Goal: Task Accomplishment & Management: Use online tool/utility

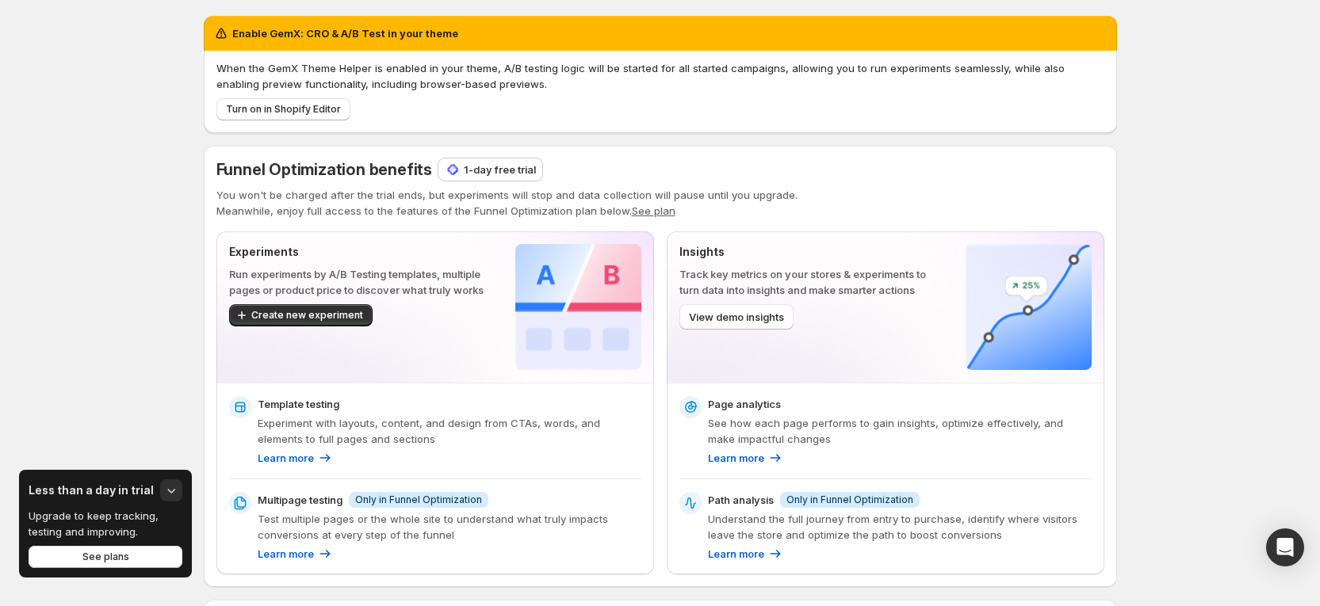
click at [516, 170] on p "1-day free trial" at bounding box center [500, 170] width 72 height 16
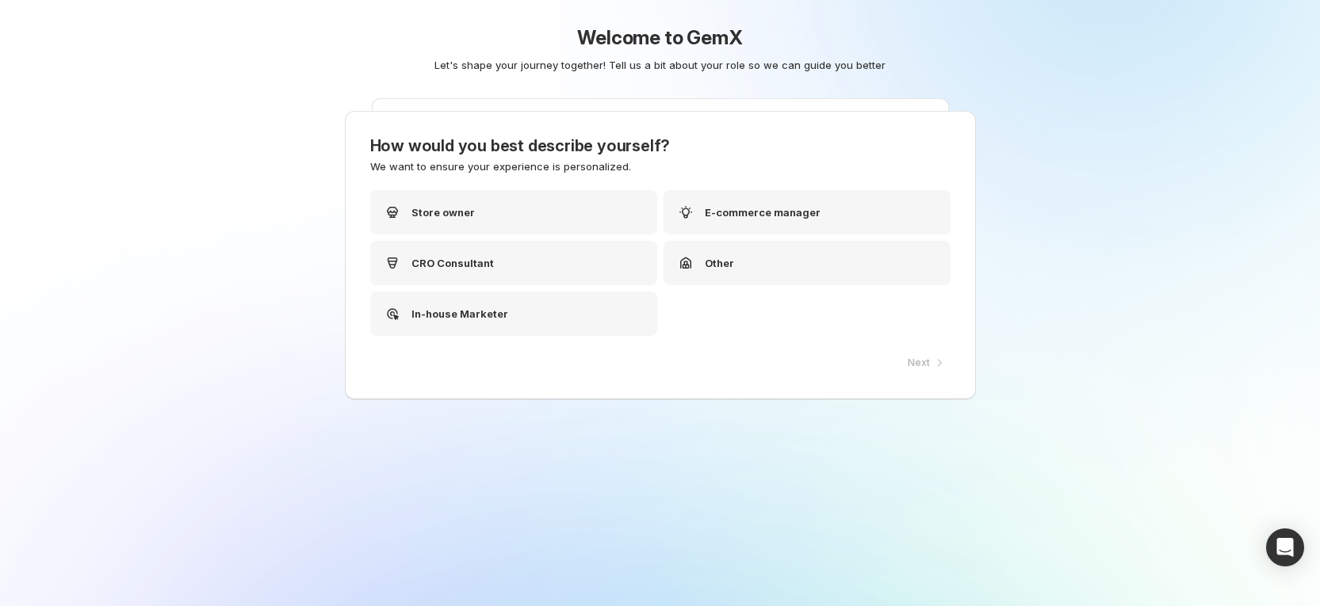
click at [500, 175] on div "Welcome to GemX Let's shape your journey together! Tell us a bit about your rol…" at bounding box center [660, 303] width 1320 height 606
click at [484, 219] on div "Store owner" at bounding box center [519, 212] width 287 height 44
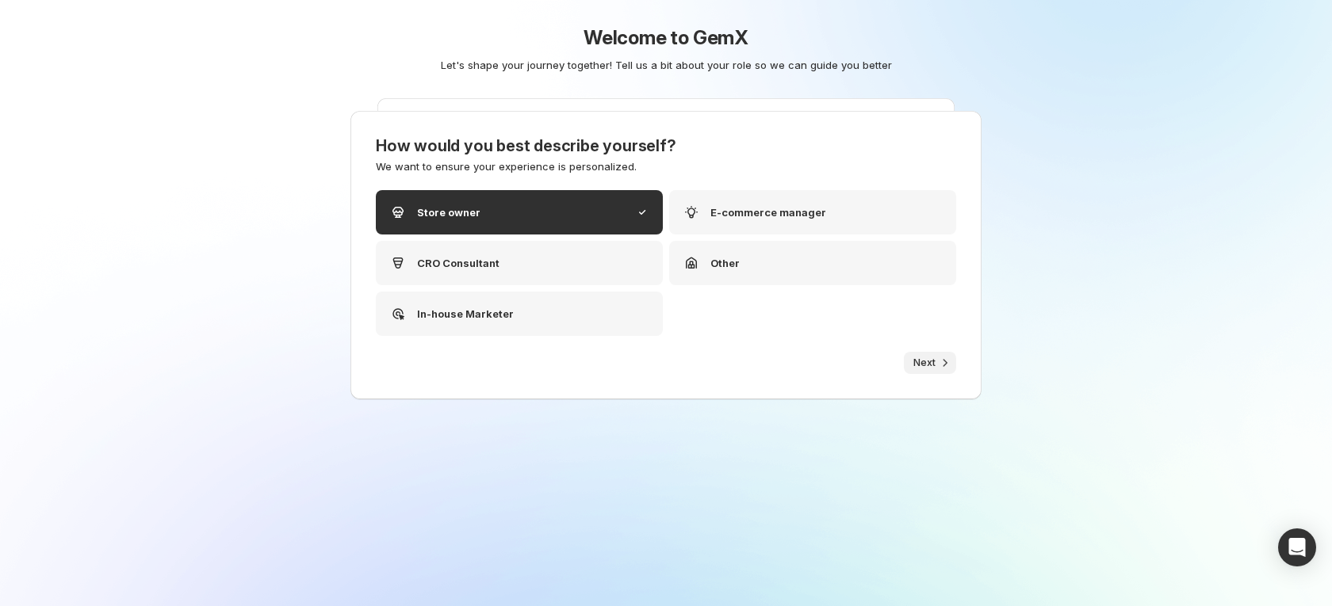
click at [915, 354] on button "Next" at bounding box center [930, 363] width 52 height 22
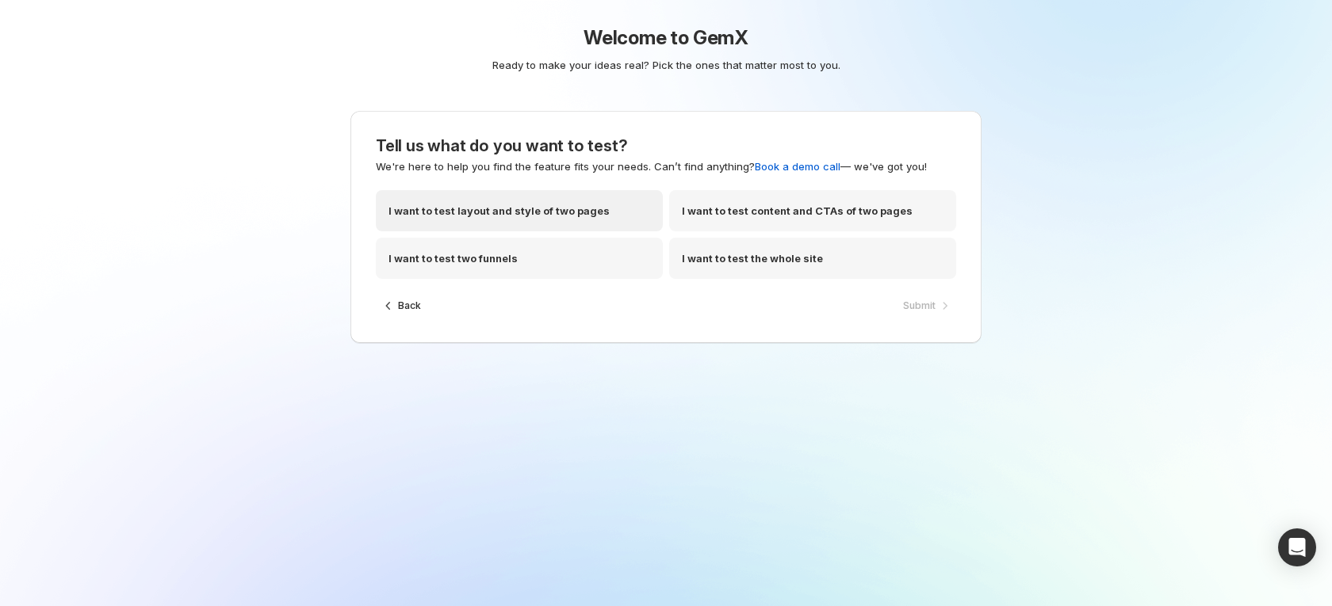
click at [499, 218] on p "I want to test layout and style of two pages" at bounding box center [498, 211] width 221 height 16
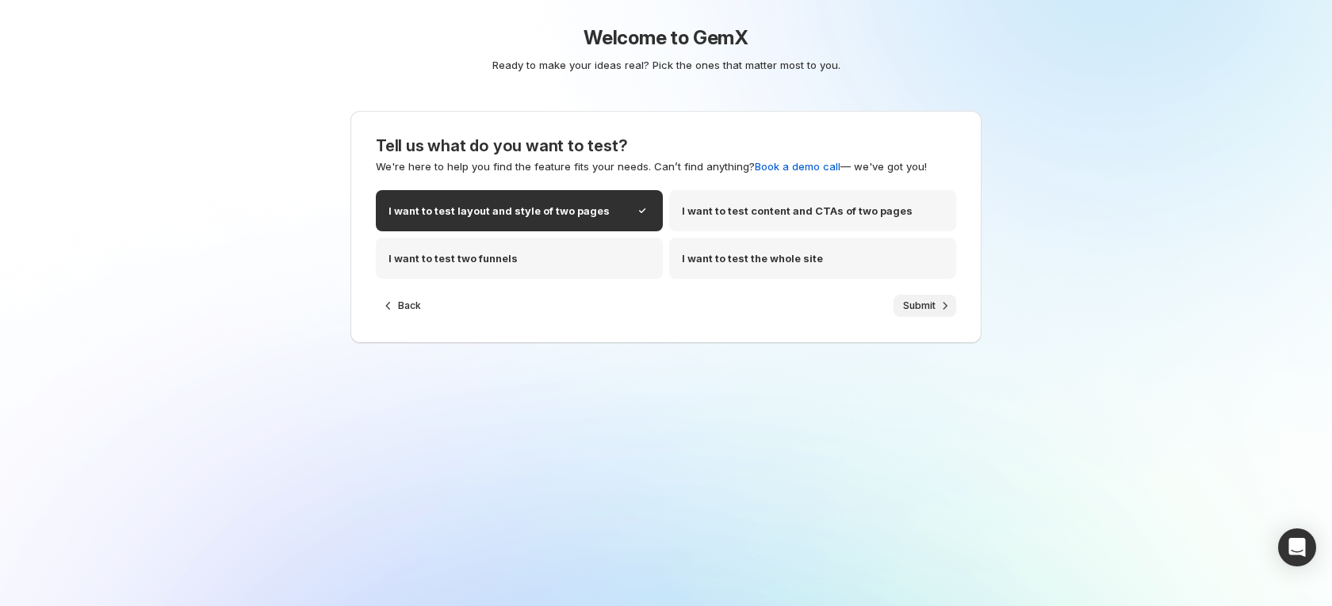
click at [923, 304] on span "Submit" at bounding box center [919, 306] width 32 height 13
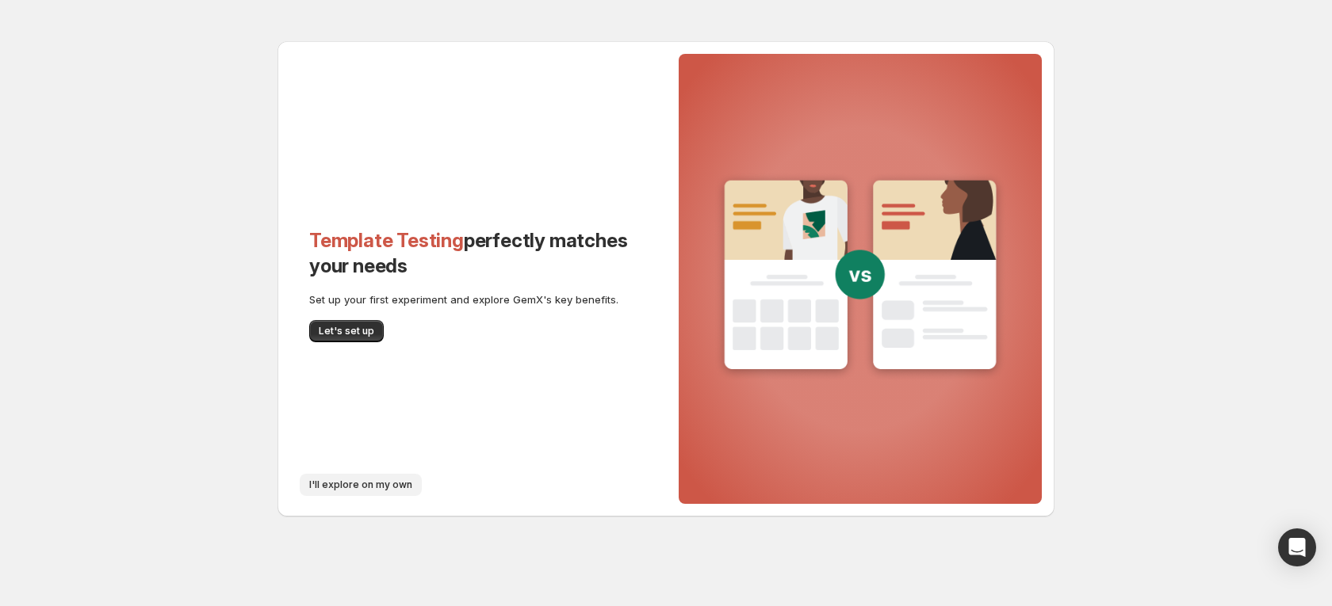
click at [345, 487] on span "I'll explore on my own" at bounding box center [360, 485] width 103 height 13
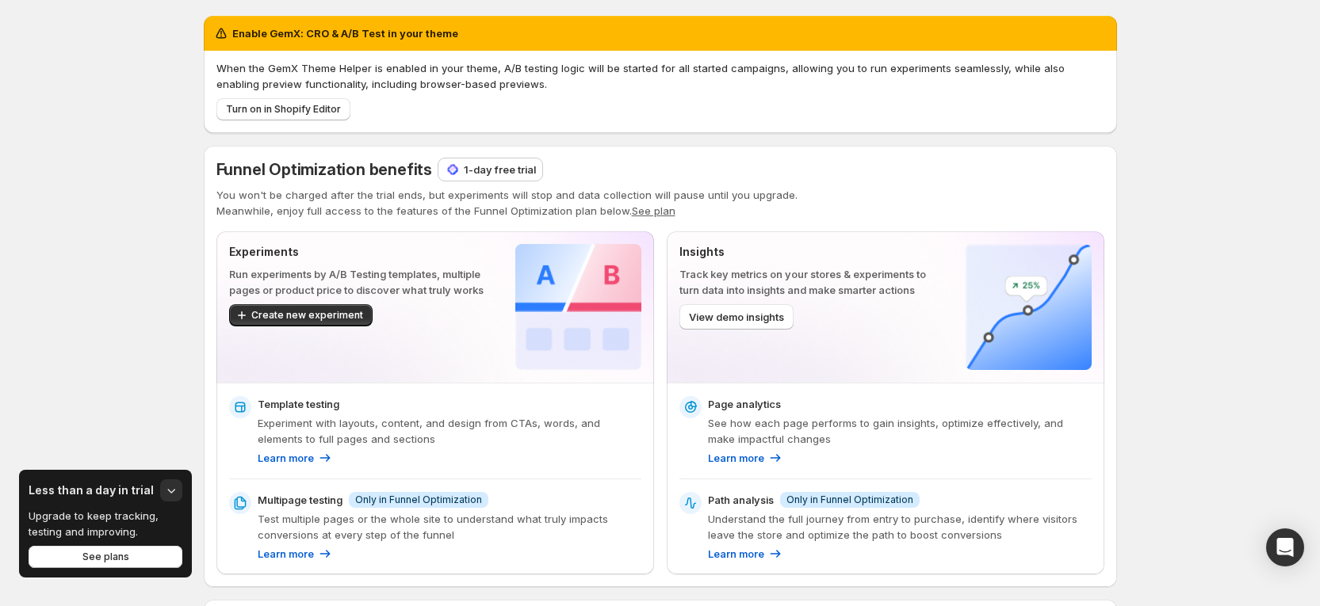
click at [480, 169] on p "1-day free trial" at bounding box center [500, 170] width 72 height 16
click at [484, 165] on p "1-day free trial" at bounding box center [500, 170] width 72 height 16
click at [504, 170] on p "1-day free trial" at bounding box center [500, 170] width 72 height 16
click at [483, 159] on div "1-day free trial" at bounding box center [490, 170] width 104 height 22
click at [484, 165] on p "1-day free trial" at bounding box center [500, 170] width 72 height 16
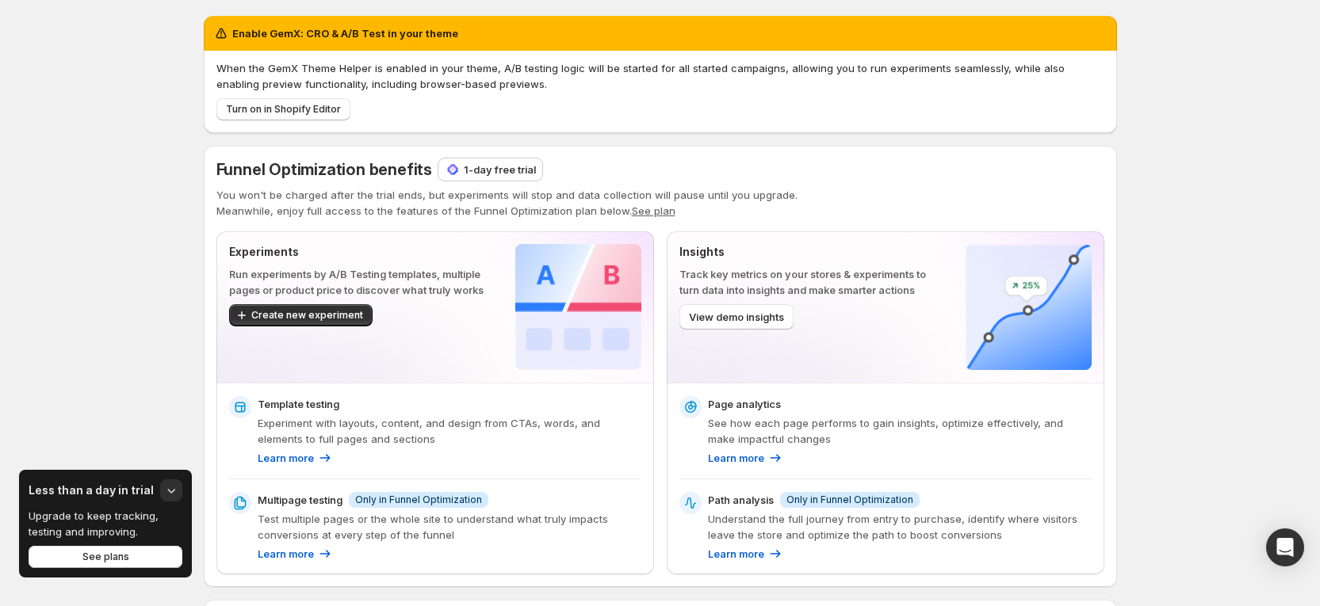
click at [487, 166] on p "1-day free trial" at bounding box center [500, 170] width 72 height 16
click at [484, 162] on p "1-day free trial" at bounding box center [500, 170] width 72 height 16
click at [480, 176] on p "1-day free trial" at bounding box center [500, 170] width 72 height 16
click at [504, 168] on p "1-day free trial" at bounding box center [500, 170] width 72 height 16
